Goal: Book appointment/travel/reservation

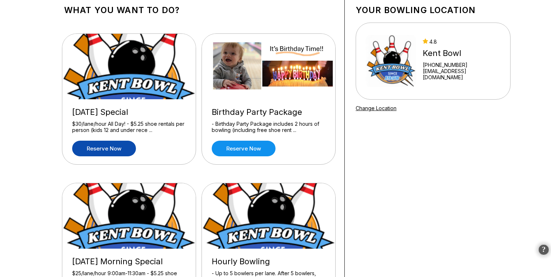
scroll to position [54, 0]
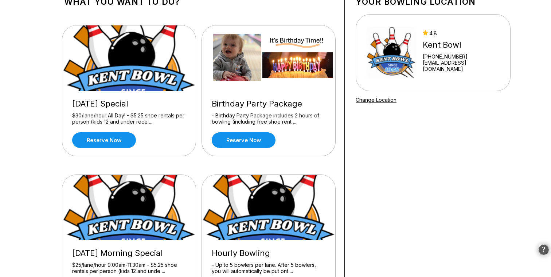
click at [406, 60] on img at bounding box center [390, 52] width 51 height 55
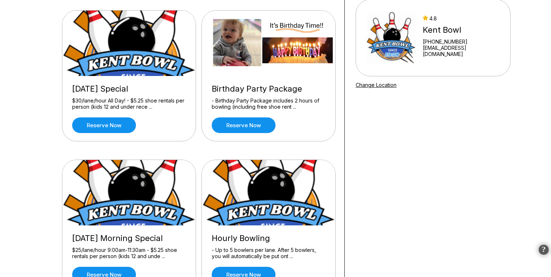
scroll to position [120, 0]
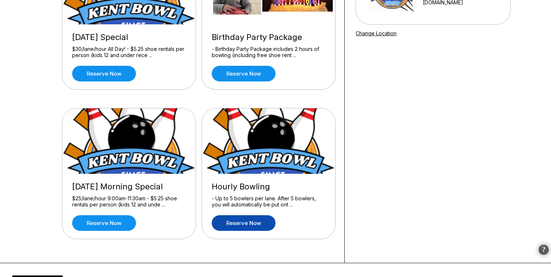
click at [249, 224] on link "Reserve now" at bounding box center [244, 224] width 64 height 16
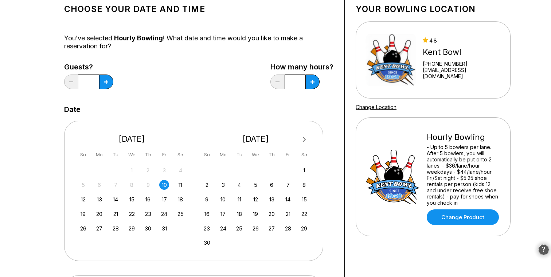
scroll to position [47, 0]
click at [106, 82] on icon at bounding box center [106, 82] width 4 height 4
type input "*"
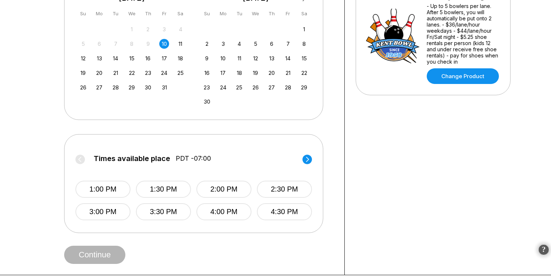
scroll to position [188, 0]
click at [293, 205] on button "4:30 PM" at bounding box center [284, 211] width 55 height 17
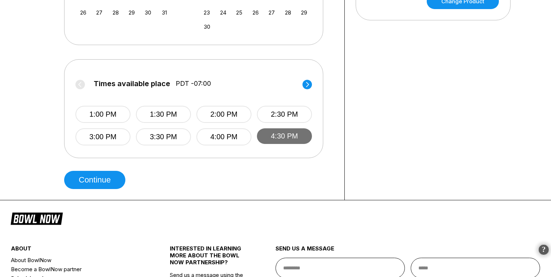
scroll to position [268, 0]
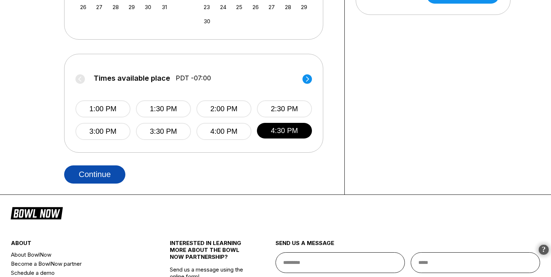
click at [88, 175] on button "Continue" at bounding box center [94, 175] width 61 height 18
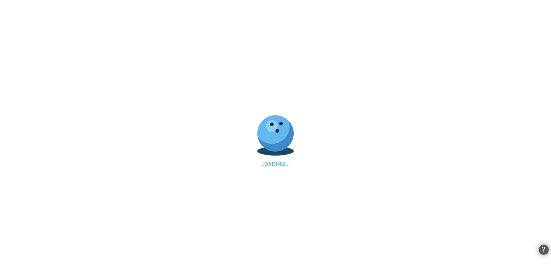
select select "**"
